Goal: Task Accomplishment & Management: Manage account settings

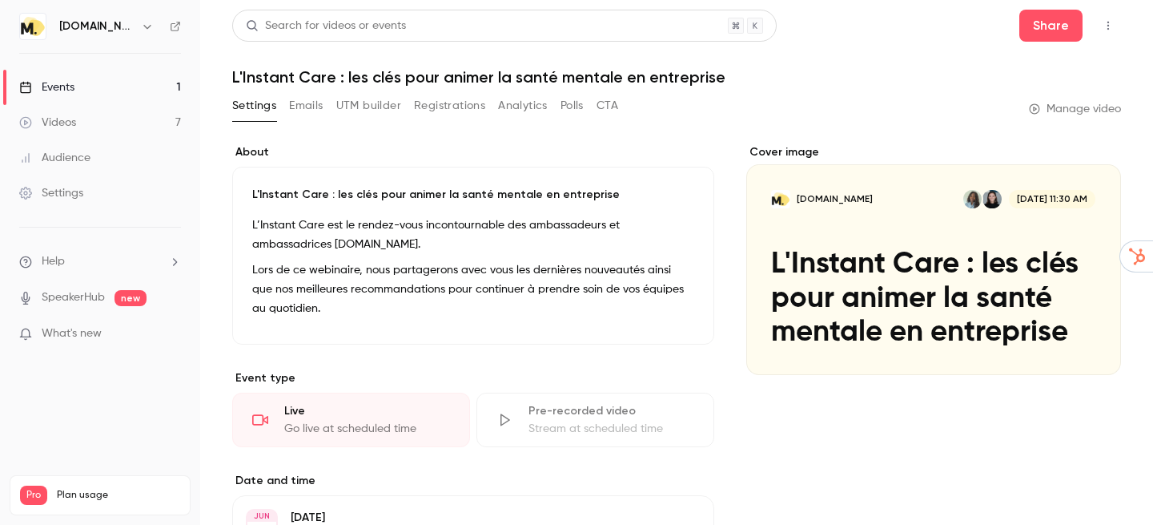
click at [467, 106] on button "Registrations" at bounding box center [449, 106] width 71 height 26
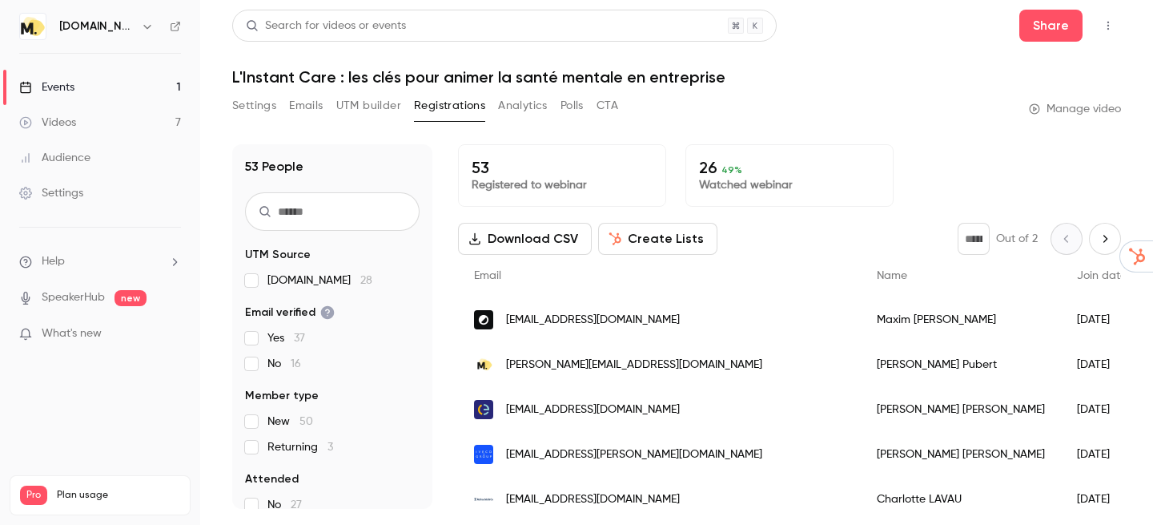
click at [143, 78] on link "Events 1" at bounding box center [100, 87] width 200 height 35
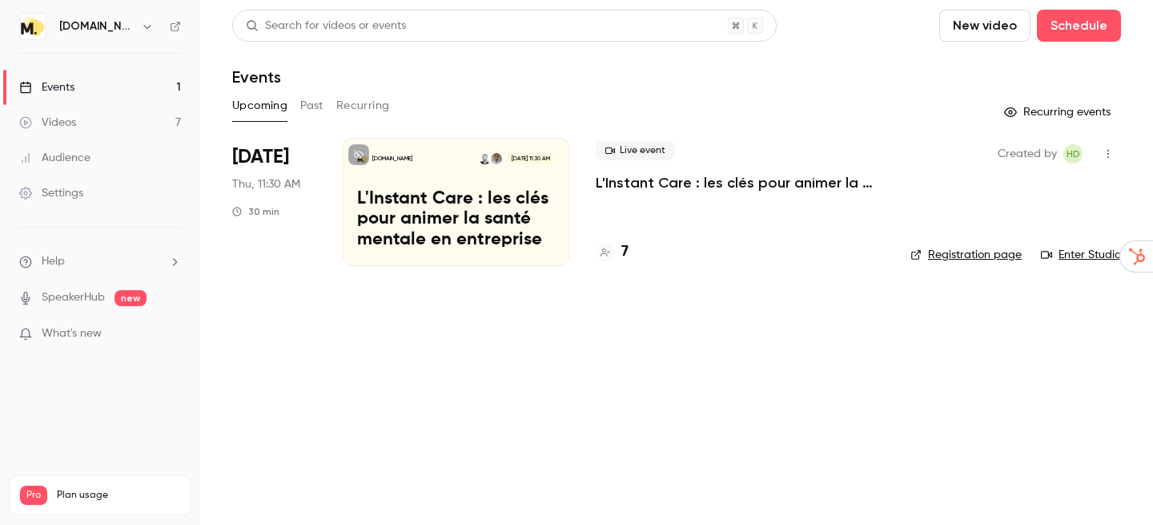
click at [398, 188] on div "[DOMAIN_NAME] [DATE] 11:30 AM L'Instant Care : les clés pour animer la santé me…" at bounding box center [456, 202] width 228 height 128
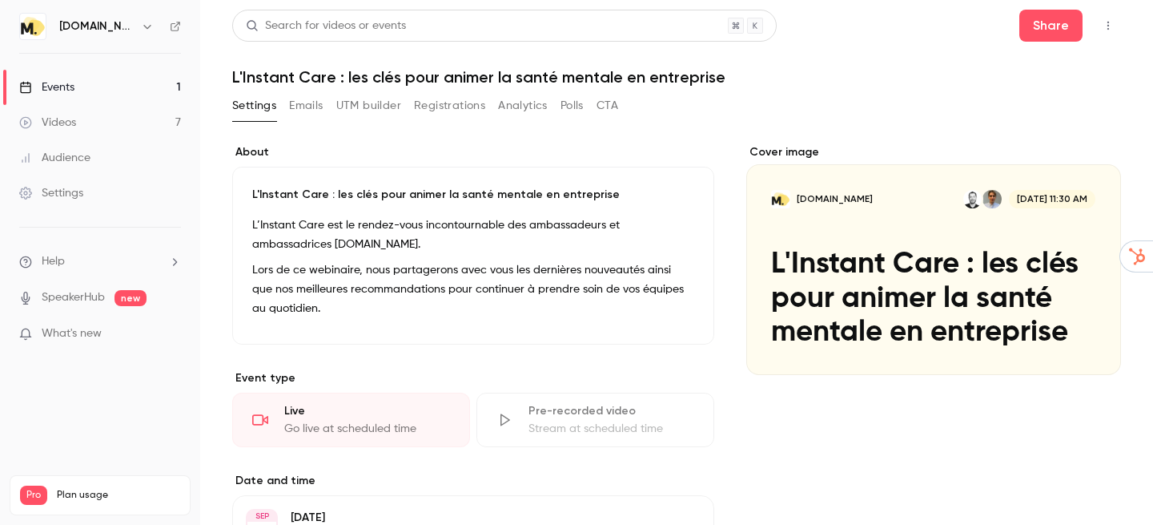
click at [456, 113] on button "Registrations" at bounding box center [449, 106] width 71 height 26
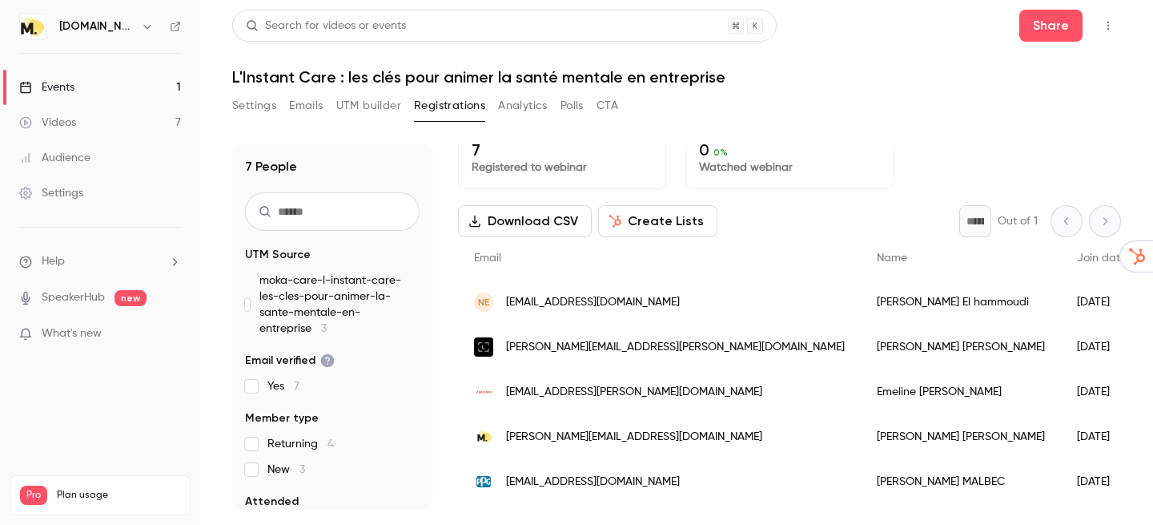
scroll to position [22, 0]
